Goal: Task Accomplishment & Management: Use online tool/utility

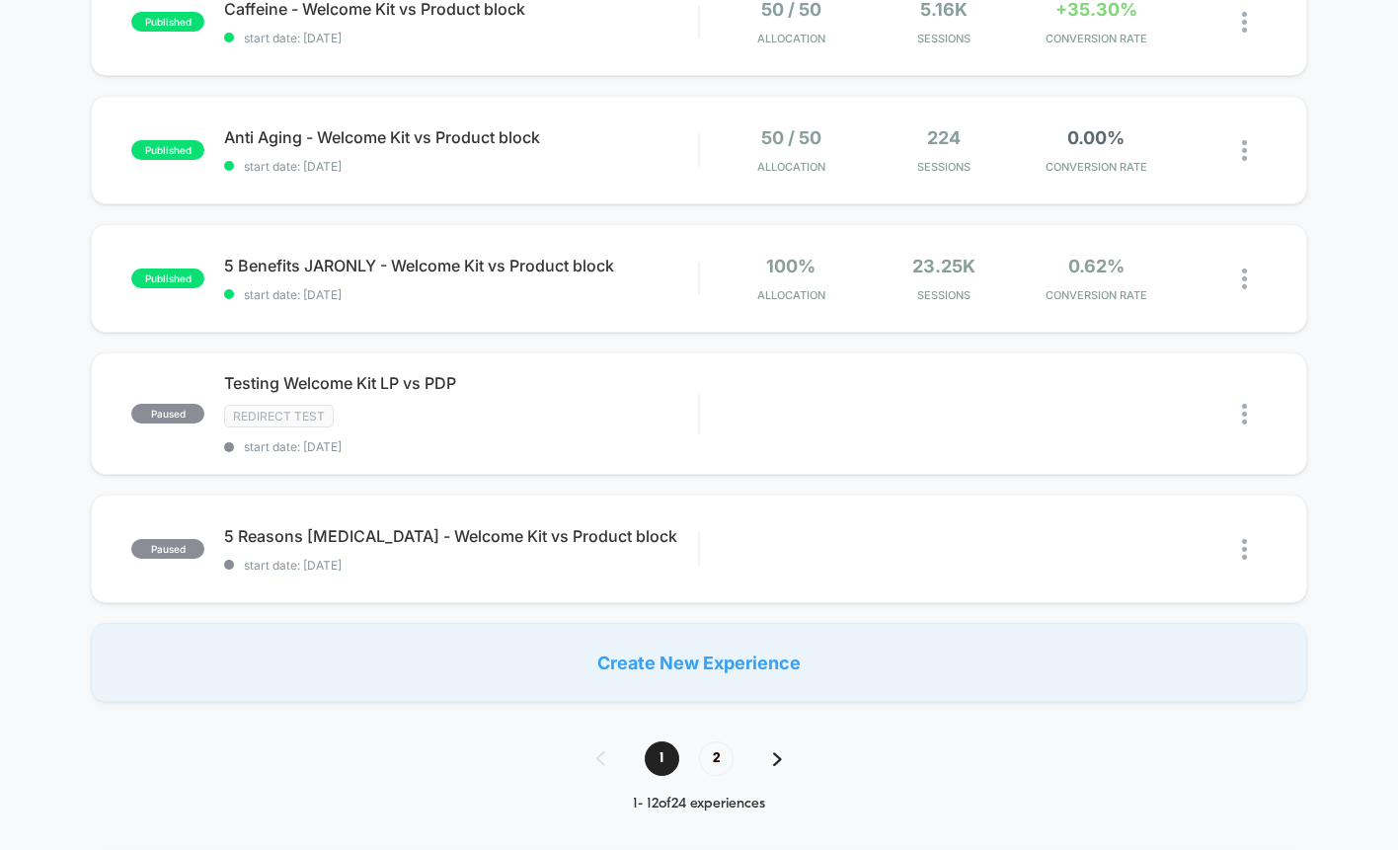
scroll to position [1169, 0]
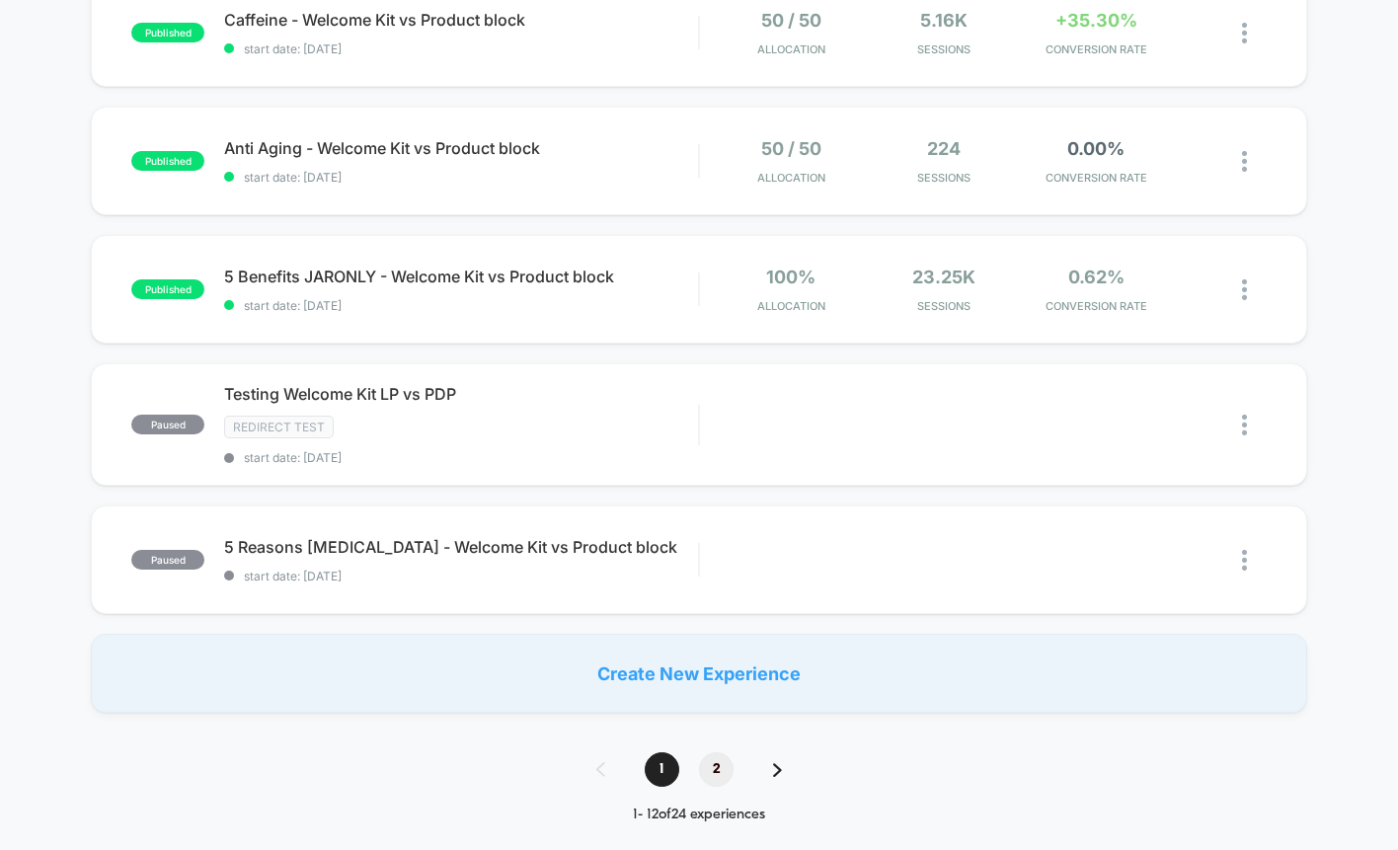
click at [713, 752] on span "2" at bounding box center [716, 769] width 35 height 35
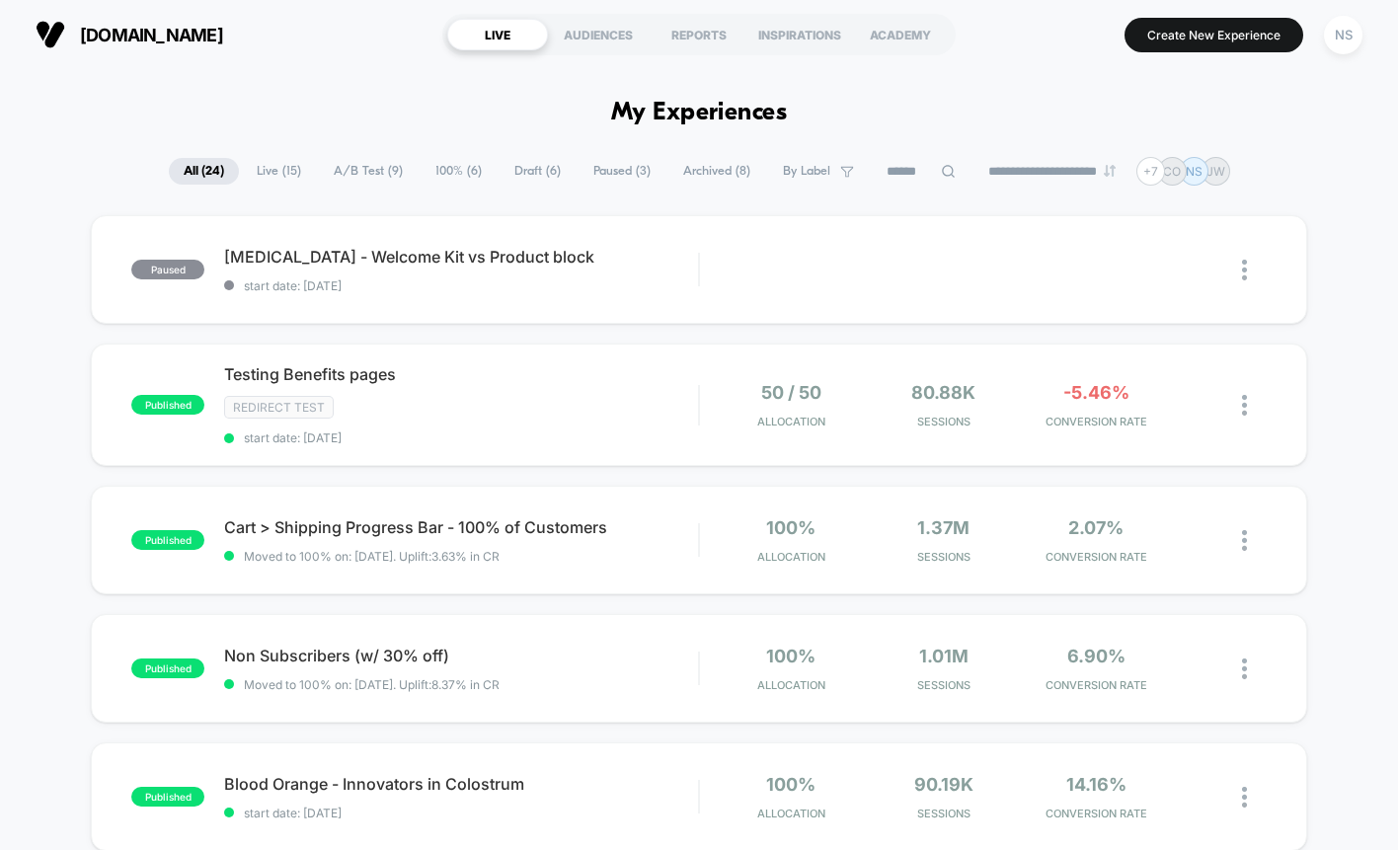
click at [378, 184] on span "A/B Test ( 9 )" at bounding box center [368, 171] width 99 height 27
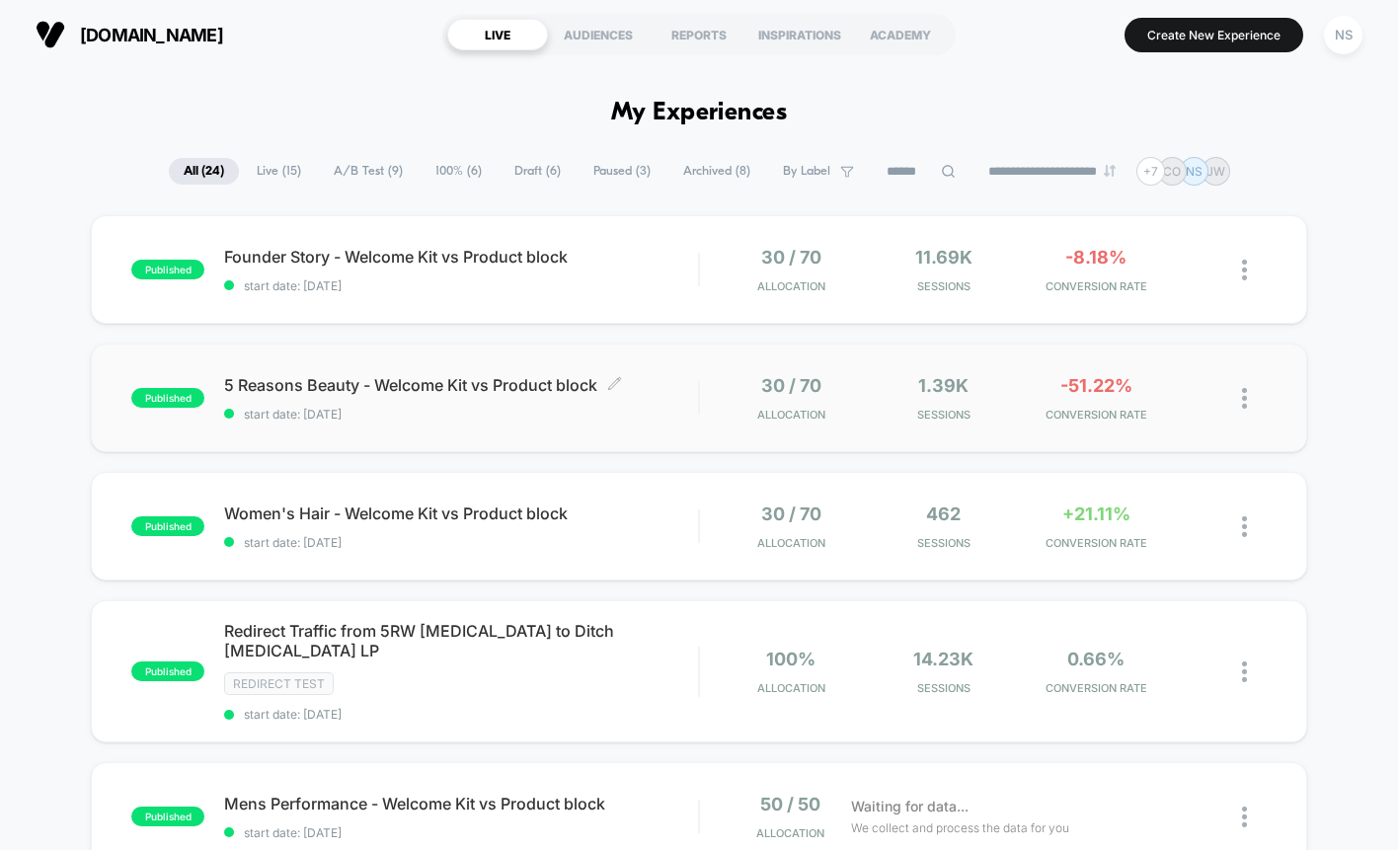
click at [313, 381] on span "5 Reasons Beauty - Welcome Kit vs Product block Click to edit experience details" at bounding box center [461, 385] width 474 height 20
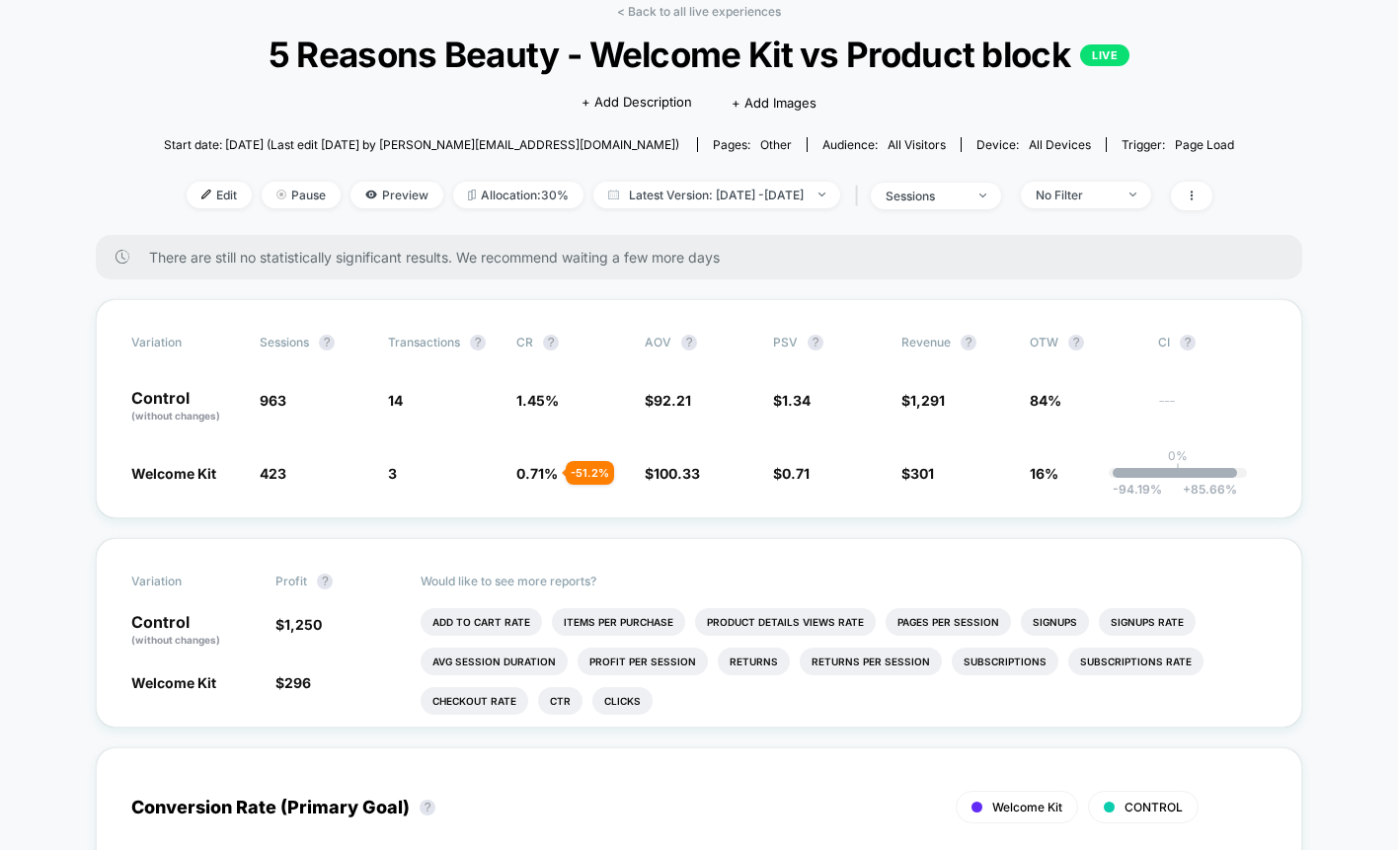
scroll to position [121, 0]
